Goal: Information Seeking & Learning: Find specific fact

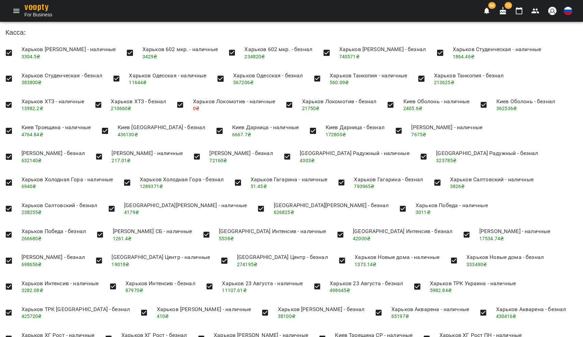
click at [11, 11] on button "Menu" at bounding box center [16, 11] width 16 height 16
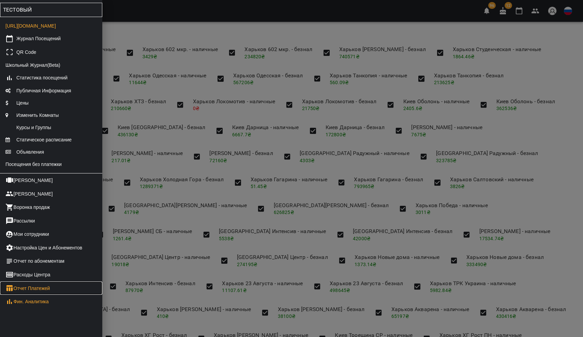
click at [24, 293] on link "Отчет Платежей" at bounding box center [51, 289] width 102 height 14
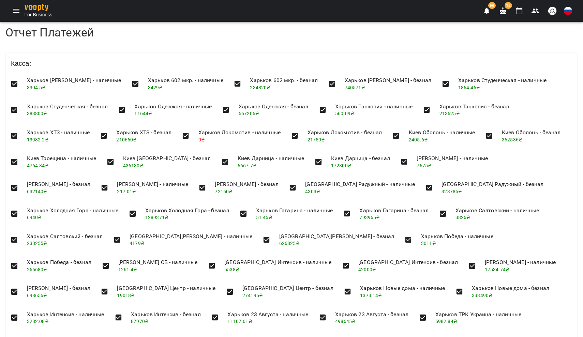
scroll to position [616, 0]
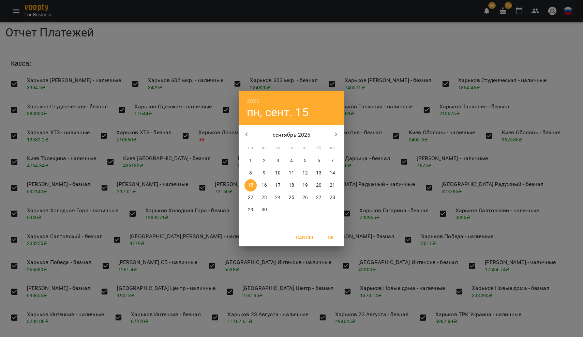
click at [250, 175] on p "8" at bounding box center [250, 173] width 3 height 7
type input "**********"
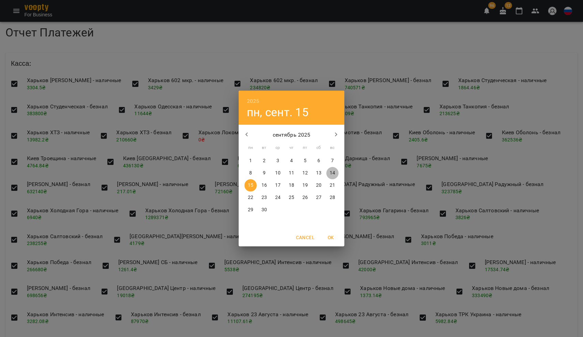
click at [334, 171] on p "14" at bounding box center [332, 173] width 5 height 7
type input "**********"
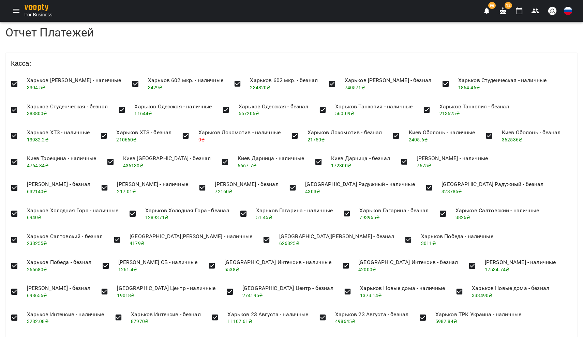
copy h4 "567516"
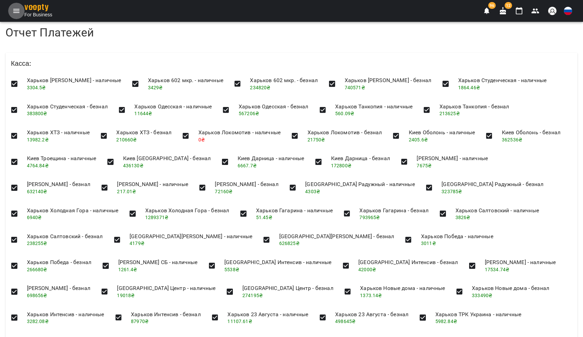
click at [18, 9] on icon "Menu" at bounding box center [16, 11] width 8 height 8
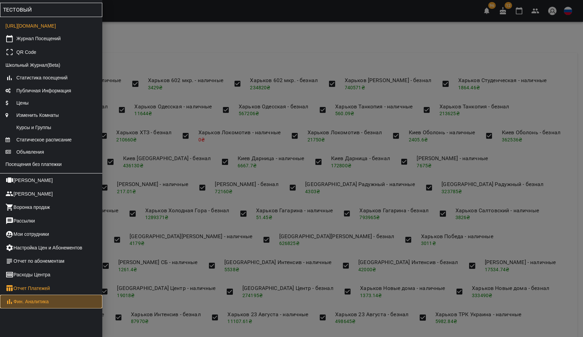
click at [36, 303] on link "Фин. Аналитика" at bounding box center [51, 302] width 102 height 14
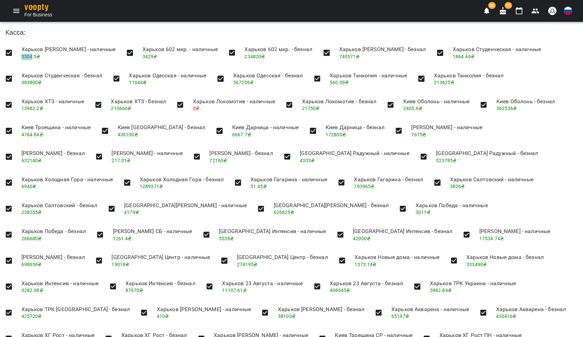
drag, startPoint x: 18, startPoint y: 56, endPoint x: 31, endPoint y: 58, distance: 13.1
click at [31, 58] on li "Харьков Алексеевка Ram - наличные 3304.5 ₴" at bounding box center [68, 53] width 105 height 24
copy span "3304"
drag, startPoint x: 142, startPoint y: 57, endPoint x: 154, endPoint y: 59, distance: 11.7
click at [154, 59] on li "Харьков 602 мкр. - наличные 3429 ₴" at bounding box center [180, 53] width 86 height 24
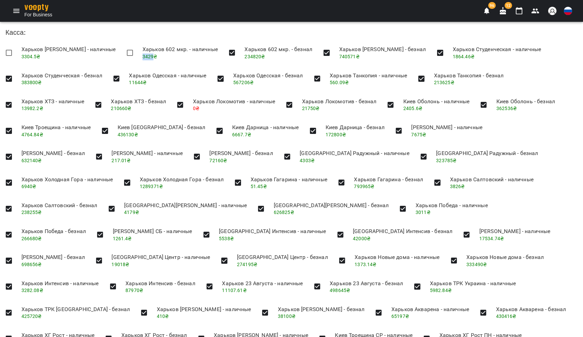
copy span "3429"
drag, startPoint x: 453, startPoint y: 57, endPoint x: 465, endPoint y: 57, distance: 11.3
click at [465, 57] on li "Харьков Студенческая - наличные 1864.46 ₴" at bounding box center [497, 53] width 100 height 24
copy span "1864"
drag, startPoint x: 129, startPoint y: 80, endPoint x: 142, endPoint y: 83, distance: 13.0
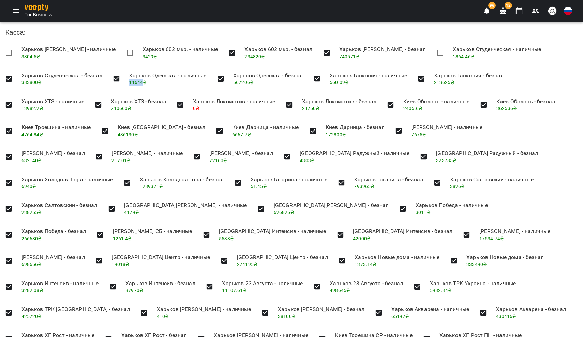
click at [142, 83] on span "11644 ₴" at bounding box center [138, 82] width 18 height 5
copy span "11644"
drag, startPoint x: 328, startPoint y: 82, endPoint x: 338, endPoint y: 83, distance: 9.6
click at [338, 83] on li "Харьков Танкопия - наличные 560.09 ₴" at bounding box center [368, 79] width 88 height 24
copy span "560"
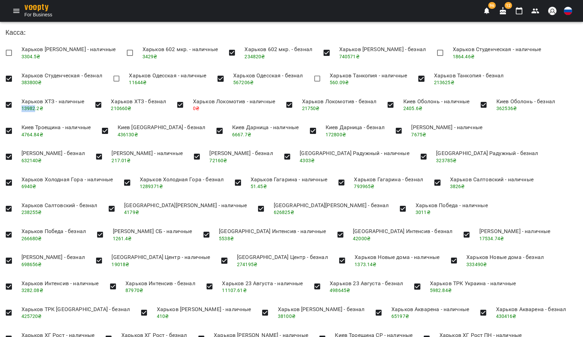
drag, startPoint x: 21, startPoint y: 108, endPoint x: 34, endPoint y: 109, distance: 13.3
click at [34, 109] on li "Харьков ХТЗ - наличные 13982.2 ₴" at bounding box center [53, 105] width 74 height 24
copy span "13982"
drag, startPoint x: 402, startPoint y: 108, endPoint x: 412, endPoint y: 108, distance: 9.5
click at [412, 108] on span "2405.6 ₴" at bounding box center [412, 108] width 19 height 5
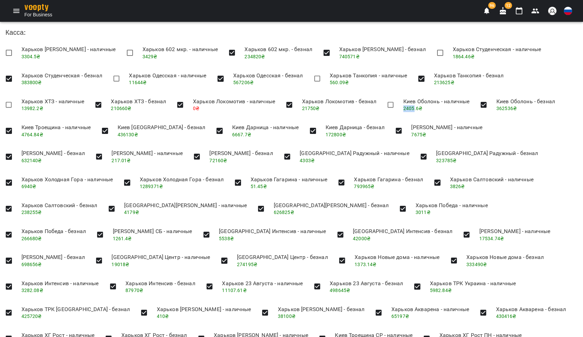
copy span "2405"
drag, startPoint x: 22, startPoint y: 132, endPoint x: 32, endPoint y: 134, distance: 10.6
click at [32, 134] on span "4764.84 ₴" at bounding box center [32, 134] width 22 height 5
copy span "4764"
drag, startPoint x: 207, startPoint y: 132, endPoint x: 217, endPoint y: 134, distance: 10.1
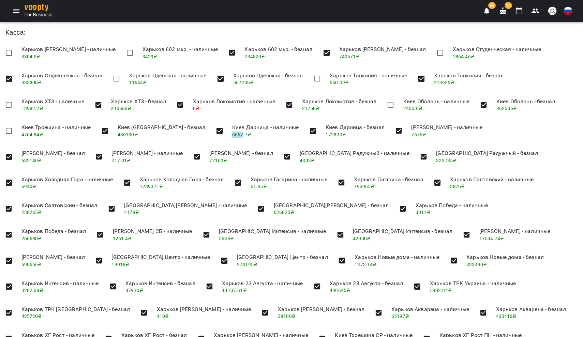
click at [232, 134] on span "6667.7 ₴" at bounding box center [241, 134] width 19 height 5
copy span "6667"
drag, startPoint x: 386, startPoint y: 134, endPoint x: 396, endPoint y: 134, distance: 9.9
click at [411, 134] on span "7675 ₴" at bounding box center [418, 134] width 15 height 5
copy span "7675"
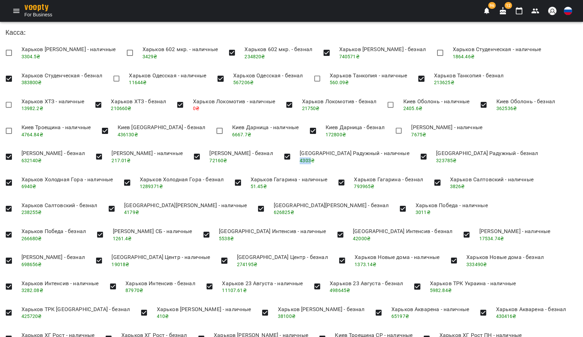
drag, startPoint x: 318, startPoint y: 160, endPoint x: 328, endPoint y: 160, distance: 10.6
click at [328, 160] on li "Одесса Радужный - наличные 4303 ₴" at bounding box center [354, 157] width 120 height 24
copy span "4303"
drag, startPoint x: 19, startPoint y: 184, endPoint x: 32, endPoint y: 185, distance: 12.3
click at [32, 185] on li "Харьков Холодная Гора - наличные 6940 ₴" at bounding box center [67, 183] width 103 height 24
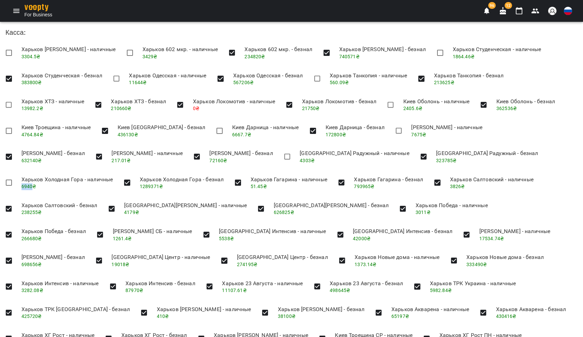
copy span "6940"
drag, startPoint x: 448, startPoint y: 185, endPoint x: 459, endPoint y: 187, distance: 10.4
click at [459, 187] on li "Харьков Салтовский - наличные 3826 ₴" at bounding box center [492, 183] width 94 height 24
copy span "3826"
drag, startPoint x: 125, startPoint y: 209, endPoint x: 135, endPoint y: 210, distance: 10.3
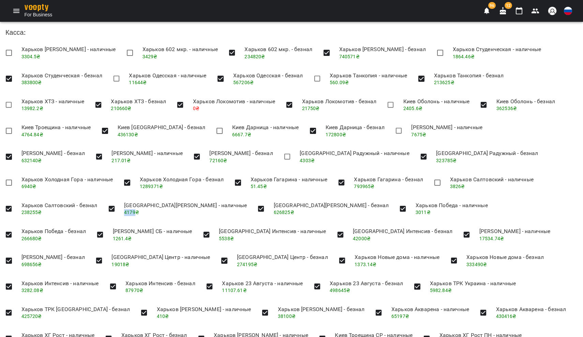
click at [135, 210] on span "4179 ₴" at bounding box center [131, 212] width 15 height 5
copy span "4179"
drag, startPoint x: 314, startPoint y: 210, endPoint x: 324, endPoint y: 211, distance: 10.6
click at [416, 211] on span "3011 ₴" at bounding box center [423, 212] width 15 height 5
copy span "3011"
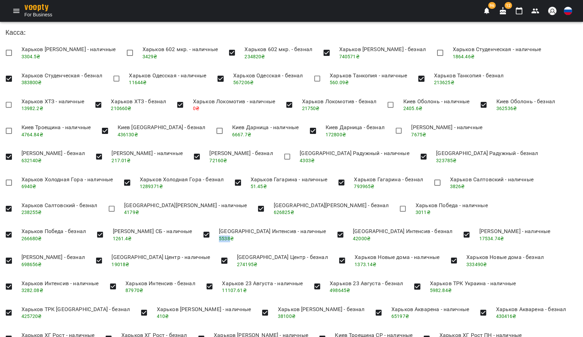
drag, startPoint x: 146, startPoint y: 235, endPoint x: 155, endPoint y: 236, distance: 9.3
click at [219, 236] on span "5538 ₴" at bounding box center [226, 238] width 15 height 5
copy span "5538"
drag, startPoint x: 341, startPoint y: 235, endPoint x: 352, endPoint y: 236, distance: 11.6
click at [480, 236] on span "17534.74 ₴" at bounding box center [492, 238] width 25 height 5
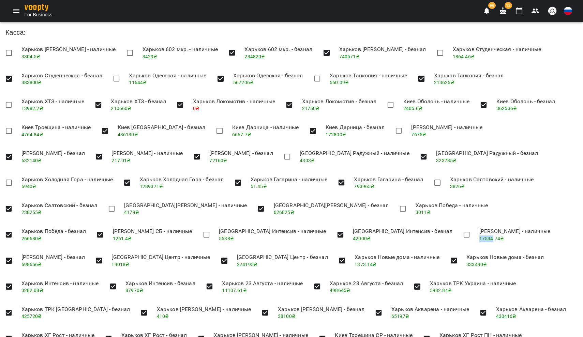
copy span "17534"
drag, startPoint x: 20, startPoint y: 262, endPoint x: 34, endPoint y: 262, distance: 14.0
click at [106, 262] on li "Одесса Центр - наличные 19018 ₴" at bounding box center [160, 261] width 109 height 24
copy span "19018"
drag, startPoint x: 198, startPoint y: 262, endPoint x: 208, endPoint y: 262, distance: 9.9
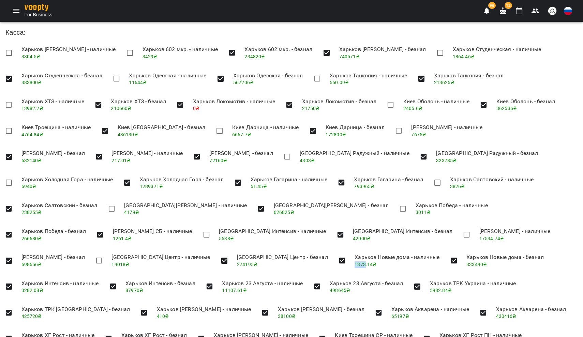
click at [355, 262] on span "1373.14 ₴" at bounding box center [366, 264] width 22 height 5
copy span "1373"
drag, startPoint x: 415, startPoint y: 262, endPoint x: 424, endPoint y: 263, distance: 9.2
click at [43, 288] on span "3282.08 ₴" at bounding box center [32, 290] width 22 height 5
copy span "3282"
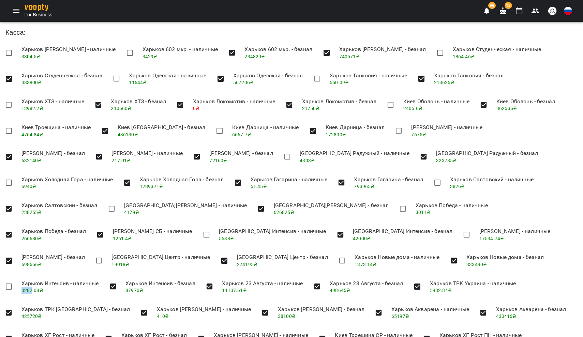
scroll to position [48, 0]
drag, startPoint x: 118, startPoint y: 237, endPoint x: 131, endPoint y: 238, distance: 13.0
click at [222, 288] on span "11107.61 ₴" at bounding box center [234, 290] width 25 height 5
copy span "11107"
drag, startPoint x: 324, startPoint y: 239, endPoint x: 334, endPoint y: 239, distance: 9.9
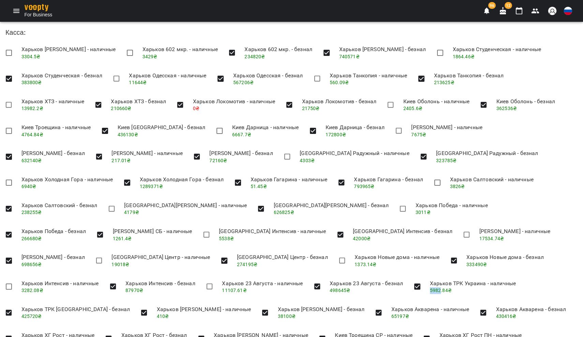
click at [425, 275] on li "Харьков ТРК Украина - наличные 5982.84 ₴" at bounding box center [473, 287] width 97 height 24
copy span "5982"
drag, startPoint x: 299, startPoint y: 264, endPoint x: 313, endPoint y: 264, distance: 13.6
click at [386, 301] on li "Харьков Акварена - наличные 65197 ₴" at bounding box center [430, 313] width 89 height 24
copy span "65197"
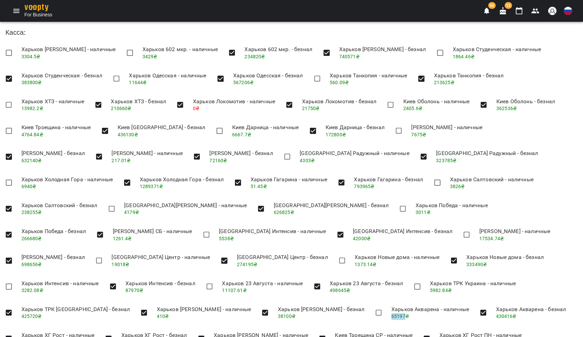
scroll to position [118, 0]
drag, startPoint x: 22, startPoint y: 220, endPoint x: 32, endPoint y: 220, distance: 10.3
click at [32, 337] on span "6663.08 ₴" at bounding box center [32, 342] width 22 height 5
copy span "6663"
drag, startPoint x: 20, startPoint y: 245, endPoint x: 31, endPoint y: 245, distance: 11.6
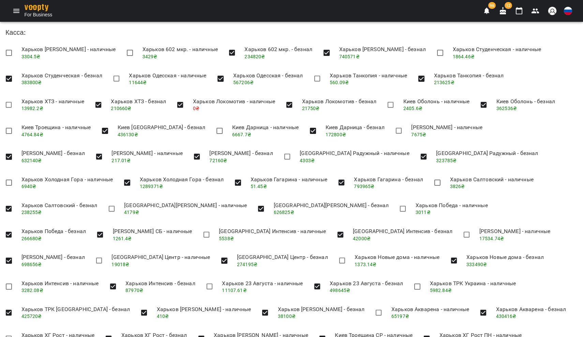
copy span "1894"
drag, startPoint x: 380, startPoint y: 270, endPoint x: 390, endPoint y: 272, distance: 10.1
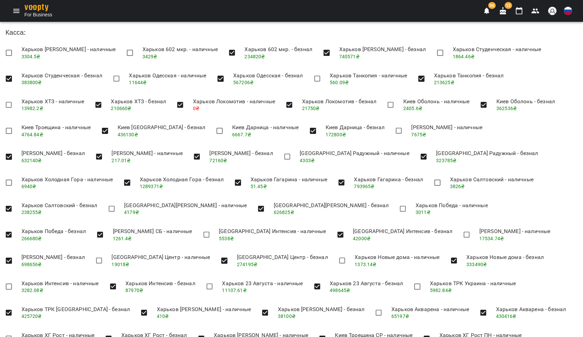
copy span "4272"
drag, startPoint x: 20, startPoint y: 295, endPoint x: 33, endPoint y: 297, distance: 13.7
copy span "13579"
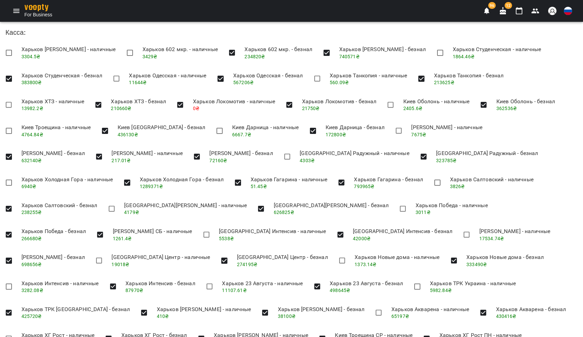
drag, startPoint x: 208, startPoint y: 297, endPoint x: 220, endPoint y: 297, distance: 12.3
copy span "4849"
drag, startPoint x: 322, startPoint y: 296, endPoint x: 334, endPoint y: 297, distance: 12.7
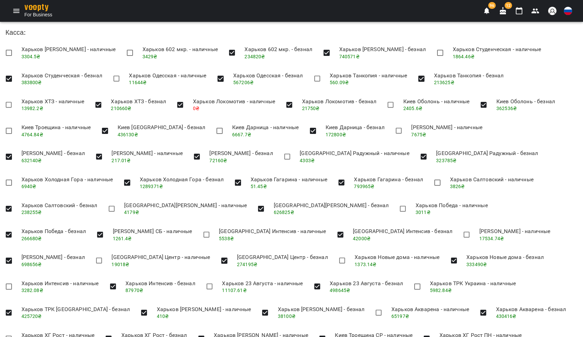
copy span "22517"
drag, startPoint x: 116, startPoint y: 239, endPoint x: 127, endPoint y: 239, distance: 11.3
copy span "3222"
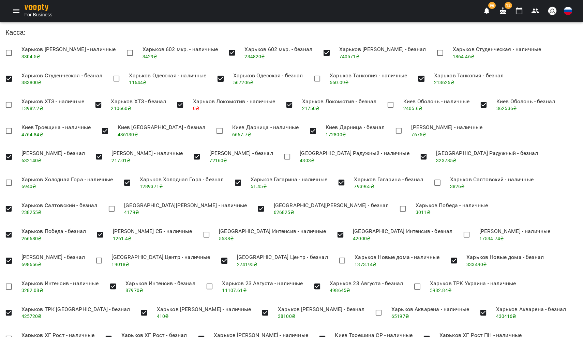
scroll to position [250, 0]
drag, startPoint x: 23, startPoint y: 215, endPoint x: 28, endPoint y: 215, distance: 4.8
drag, startPoint x: 19, startPoint y: 216, endPoint x: 32, endPoint y: 217, distance: 12.7
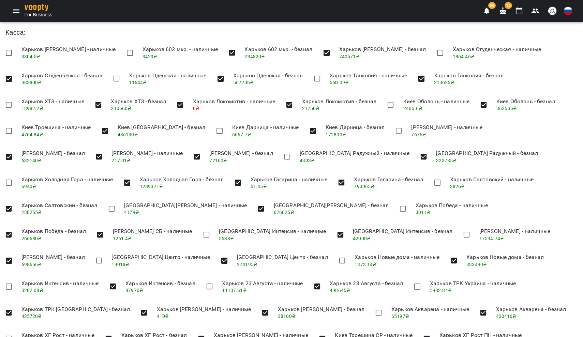
copy span "7249"
drag, startPoint x: 451, startPoint y: 217, endPoint x: 462, endPoint y: 217, distance: 11.3
copy span "3683"
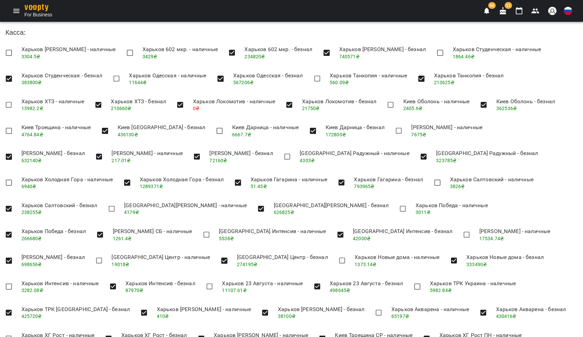
drag, startPoint x: 104, startPoint y: 239, endPoint x: 114, endPoint y: 241, distance: 10.1
copy span "4289"
drag, startPoint x: 90, startPoint y: 293, endPoint x: 100, endPoint y: 293, distance: 9.5
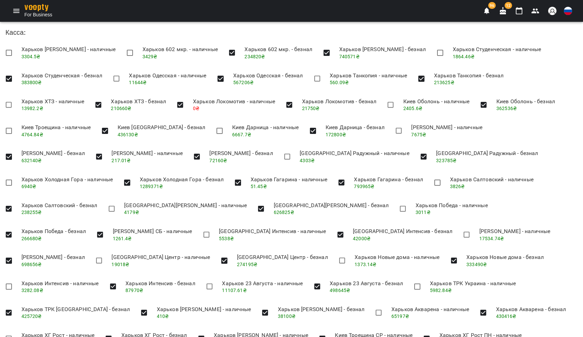
copy span "4182"
drag, startPoint x: 22, startPoint y: 267, endPoint x: 31, endPoint y: 269, distance: 9.4
copy span "5706"
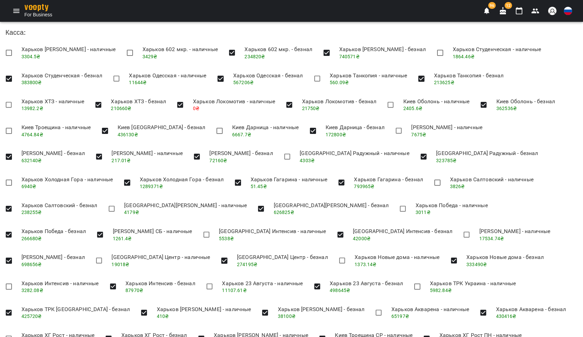
drag, startPoint x: 271, startPoint y: 266, endPoint x: 284, endPoint y: 270, distance: 13.6
copy span "16245"
drag, startPoint x: 232, startPoint y: 254, endPoint x: 244, endPoint y: 254, distance: 12.3
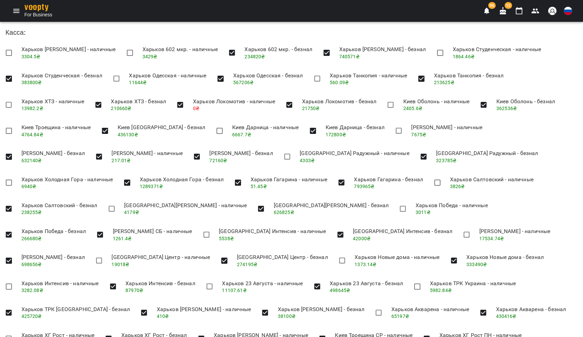
drag, startPoint x: 411, startPoint y: 253, endPoint x: 423, endPoint y: 255, distance: 11.7
copy span "3335"
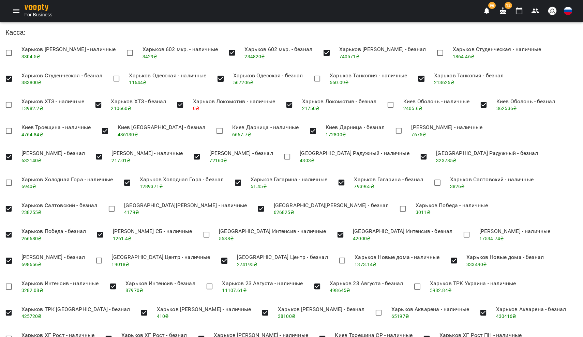
drag, startPoint x: 321, startPoint y: 239, endPoint x: 333, endPoint y: 239, distance: 12.0
copy span "7837"
